Goal: Task Accomplishment & Management: Manage account settings

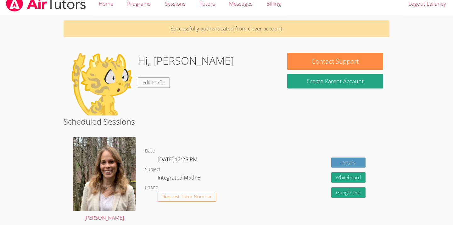
scroll to position [13, 0]
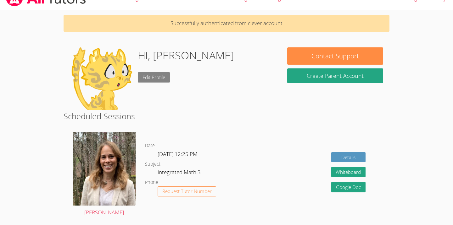
click at [154, 80] on link "Edit Profile" at bounding box center [154, 77] width 32 height 10
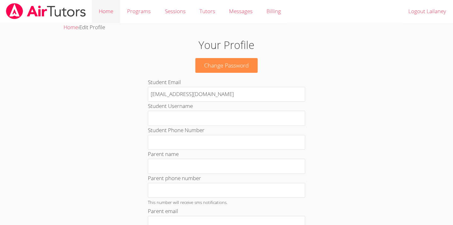
click at [110, 16] on link "Home" at bounding box center [106, 11] width 28 height 23
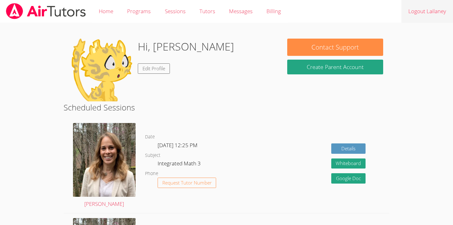
click at [441, 13] on link "Logout Lailaney" at bounding box center [427, 11] width 52 height 23
